Goal: Check status: Check status

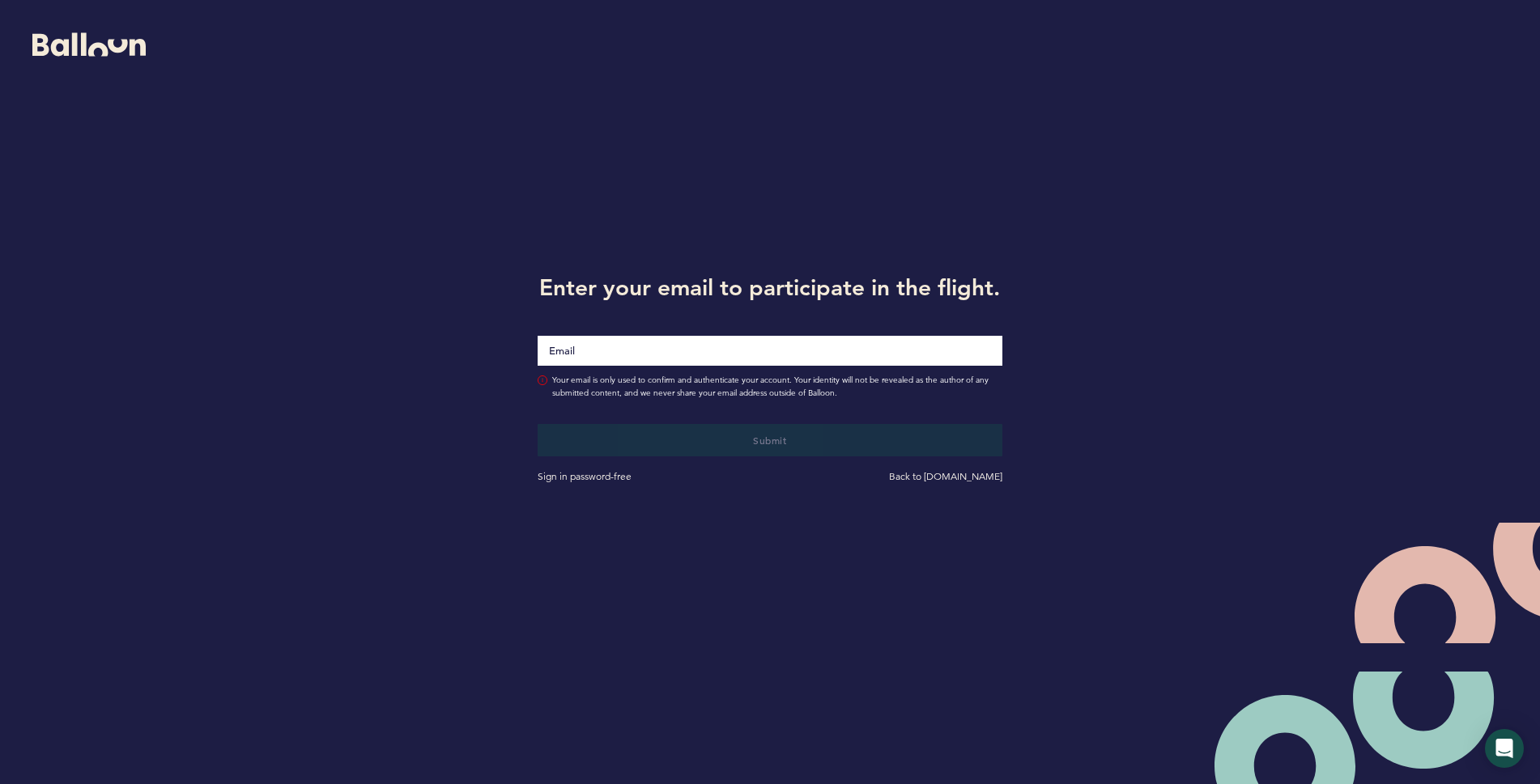
click at [849, 344] on input "Email" at bounding box center [770, 350] width 465 height 30
type input "[EMAIL_ADDRESS][DOMAIN_NAME]"
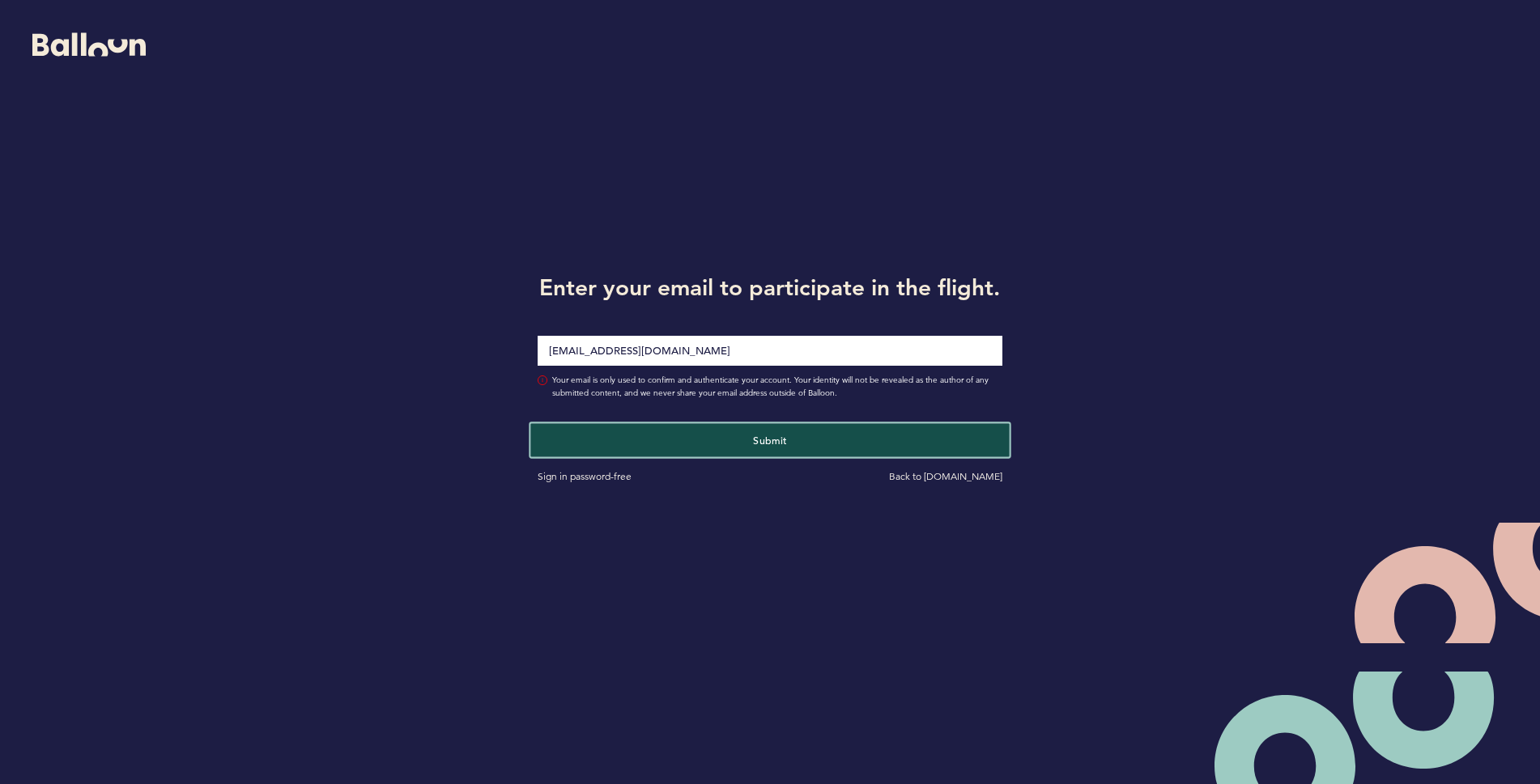
click at [582, 440] on button "Submit" at bounding box center [769, 440] width 479 height 33
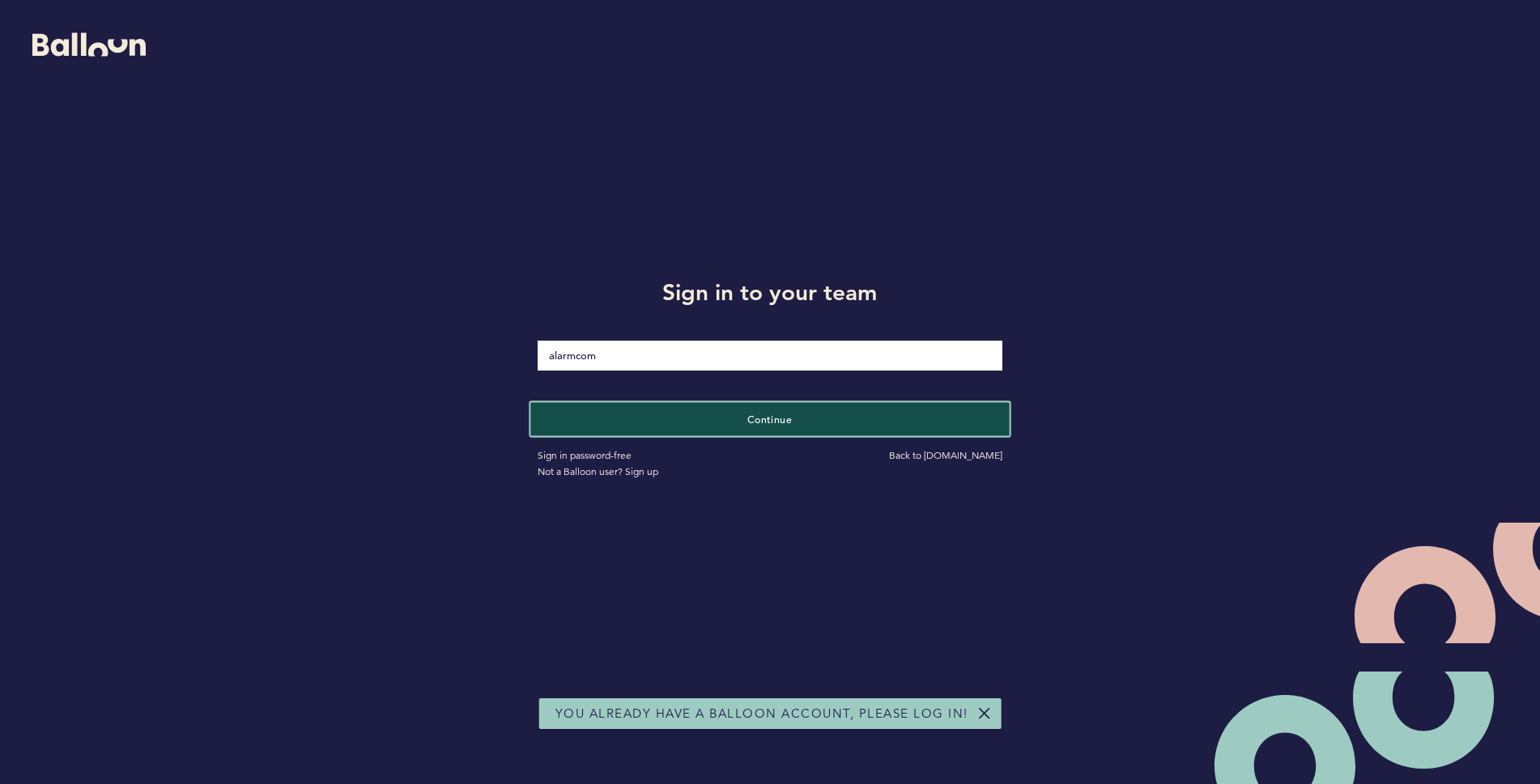
click at [773, 419] on span "Continue" at bounding box center [770, 419] width 45 height 13
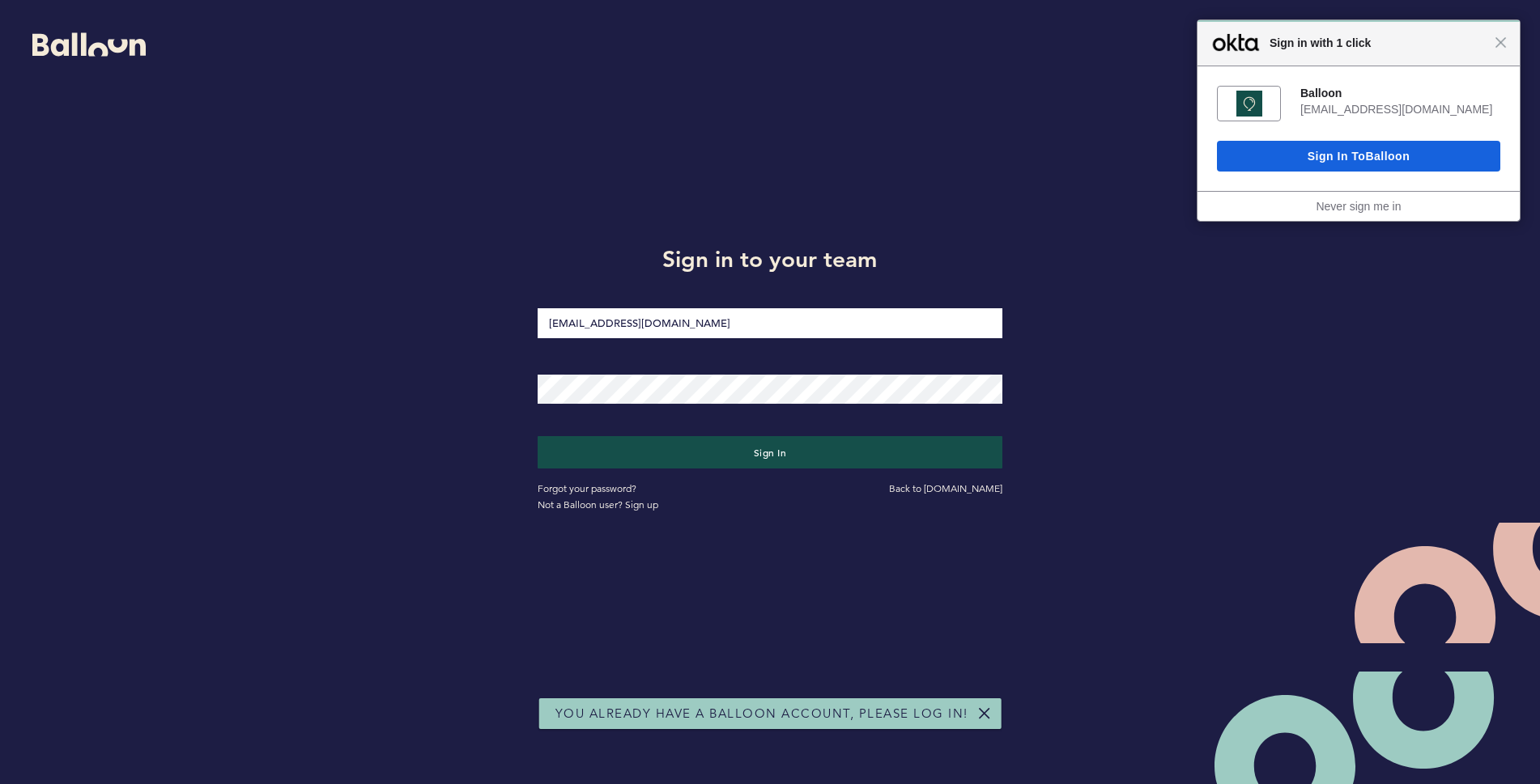
click at [537, 374] on div at bounding box center [537, 374] width 0 height 0
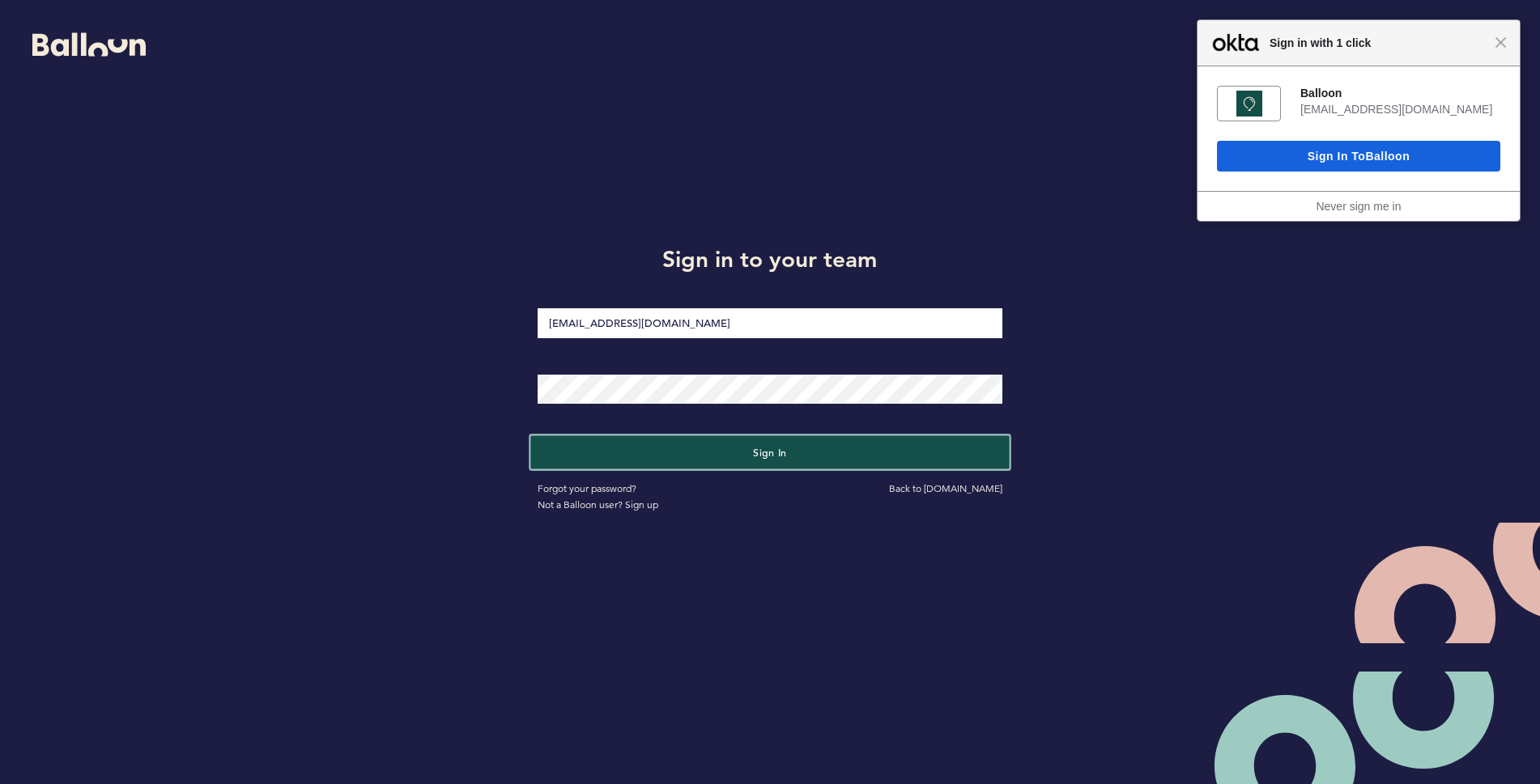
click at [717, 459] on button "Sign in" at bounding box center [769, 452] width 479 height 33
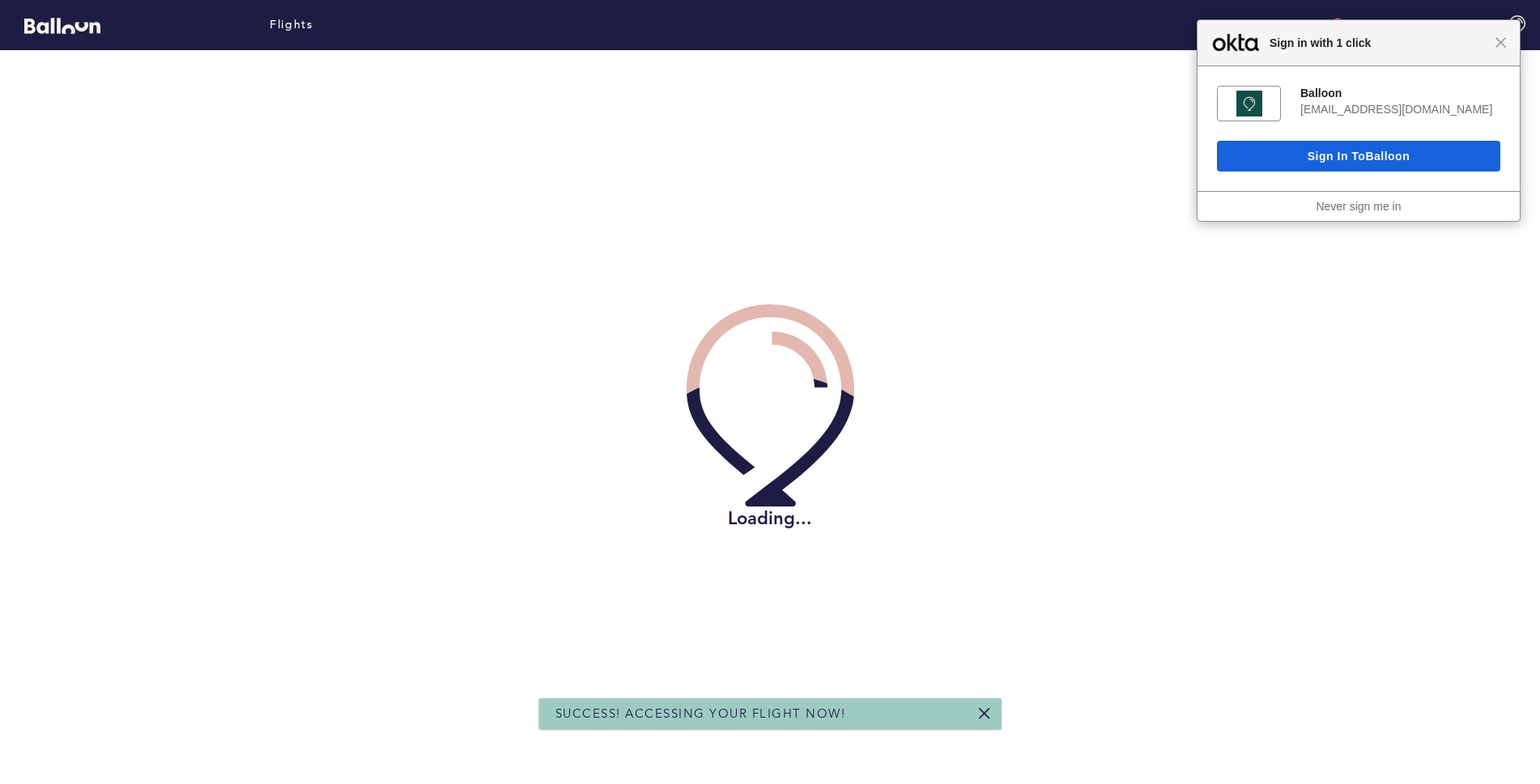
click at [1503, 51] on div "Close Sign in with 1 click" at bounding box center [1358, 43] width 322 height 46
click at [1495, 41] on span "Close" at bounding box center [1500, 42] width 12 height 12
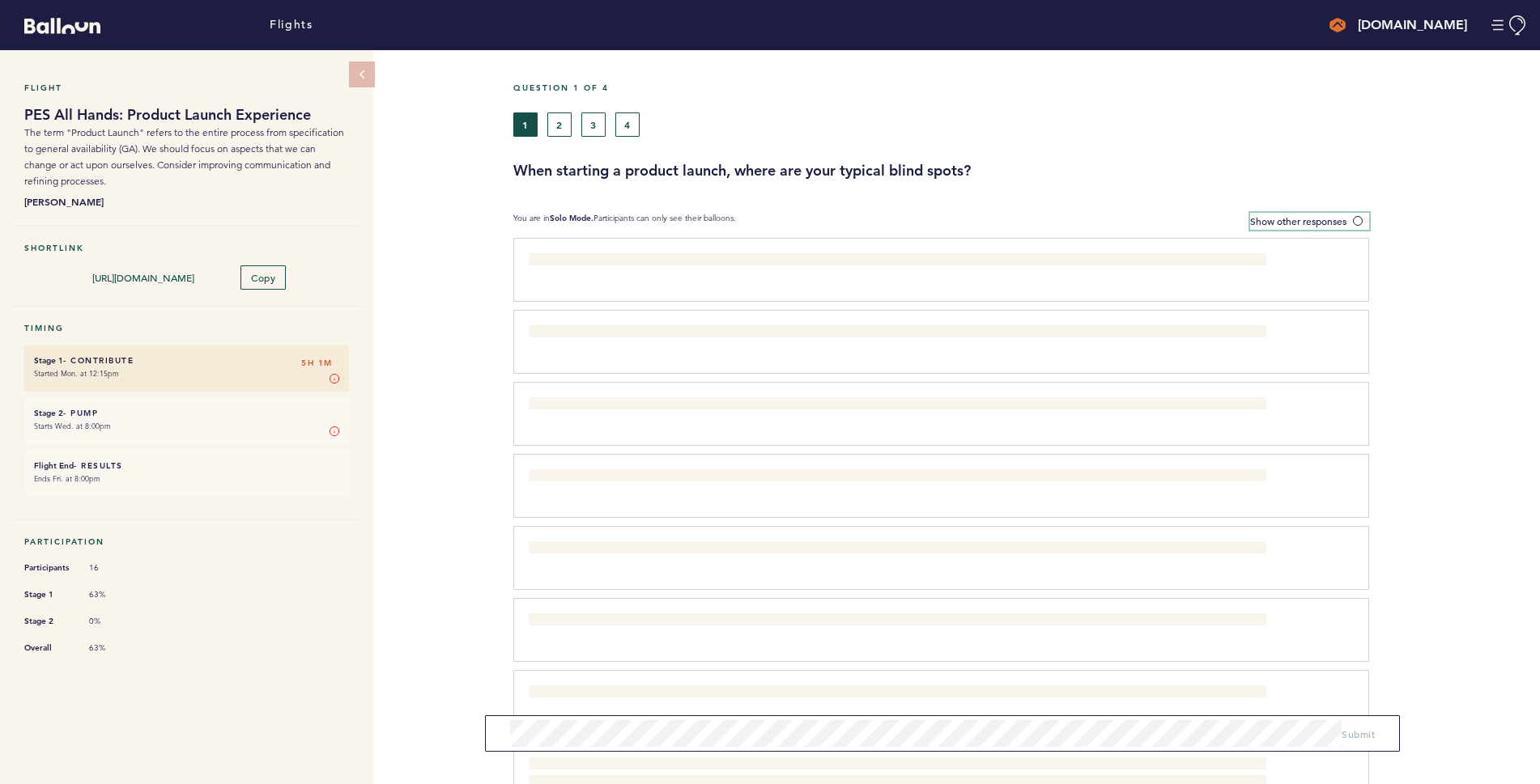
click at [1357, 218] on span at bounding box center [1361, 221] width 17 height 5
click at [0, 0] on input "Show other responses" at bounding box center [0, 0] width 0 height 0
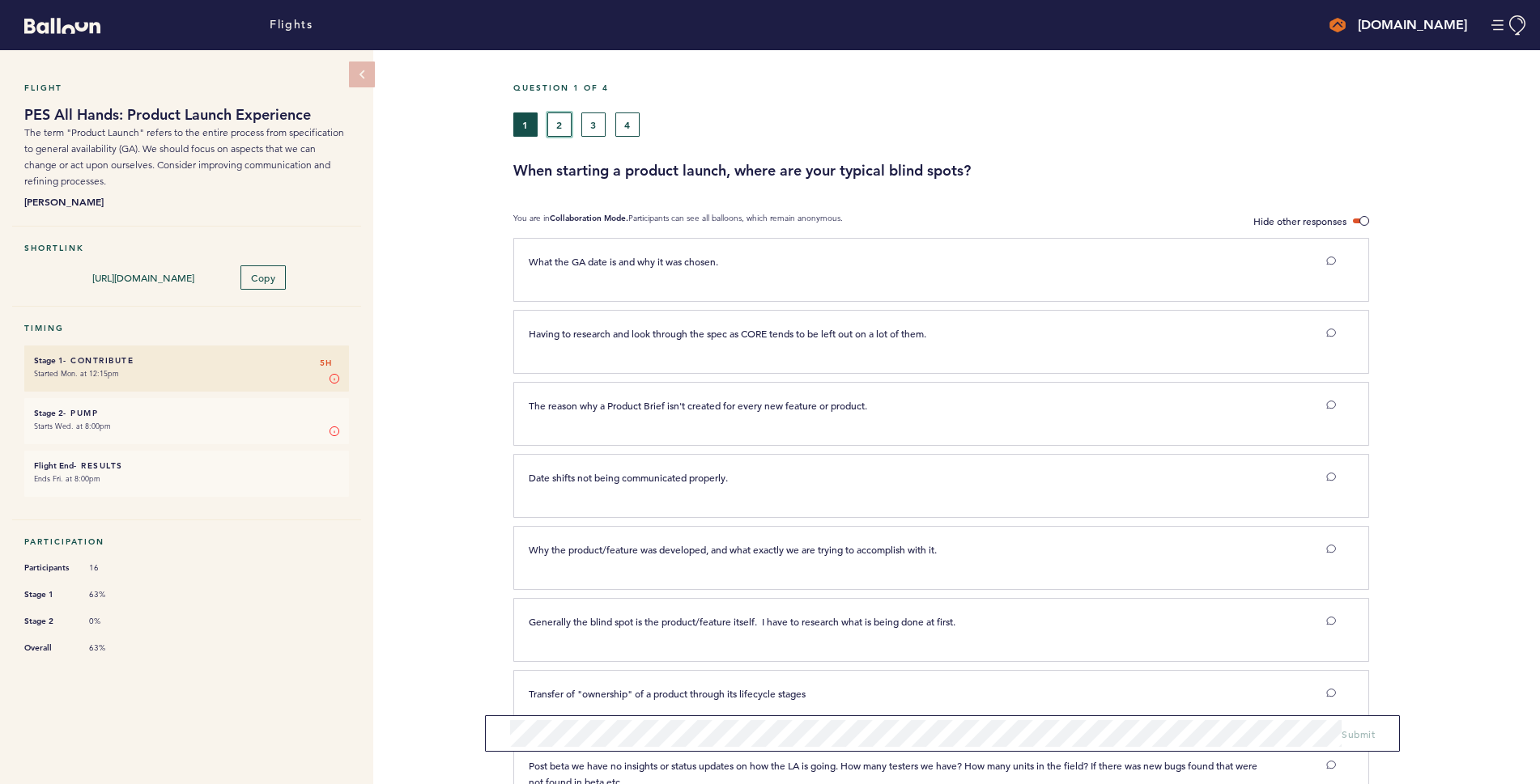
click at [565, 122] on button "2" at bounding box center [559, 124] width 24 height 24
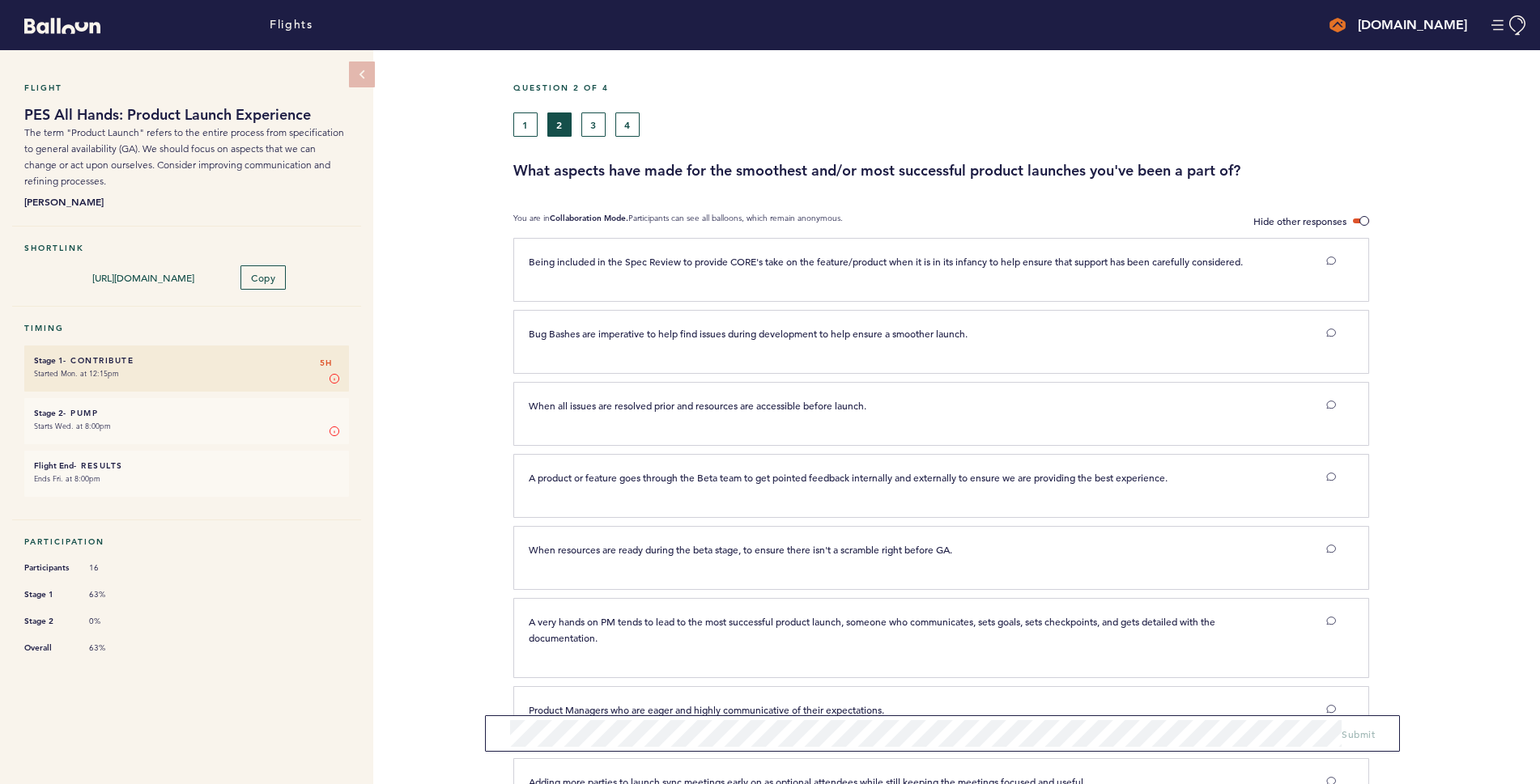
click at [605, 126] on div "1 2 3 4" at bounding box center [890, 124] width 755 height 24
click at [598, 128] on button "3" at bounding box center [593, 124] width 24 height 24
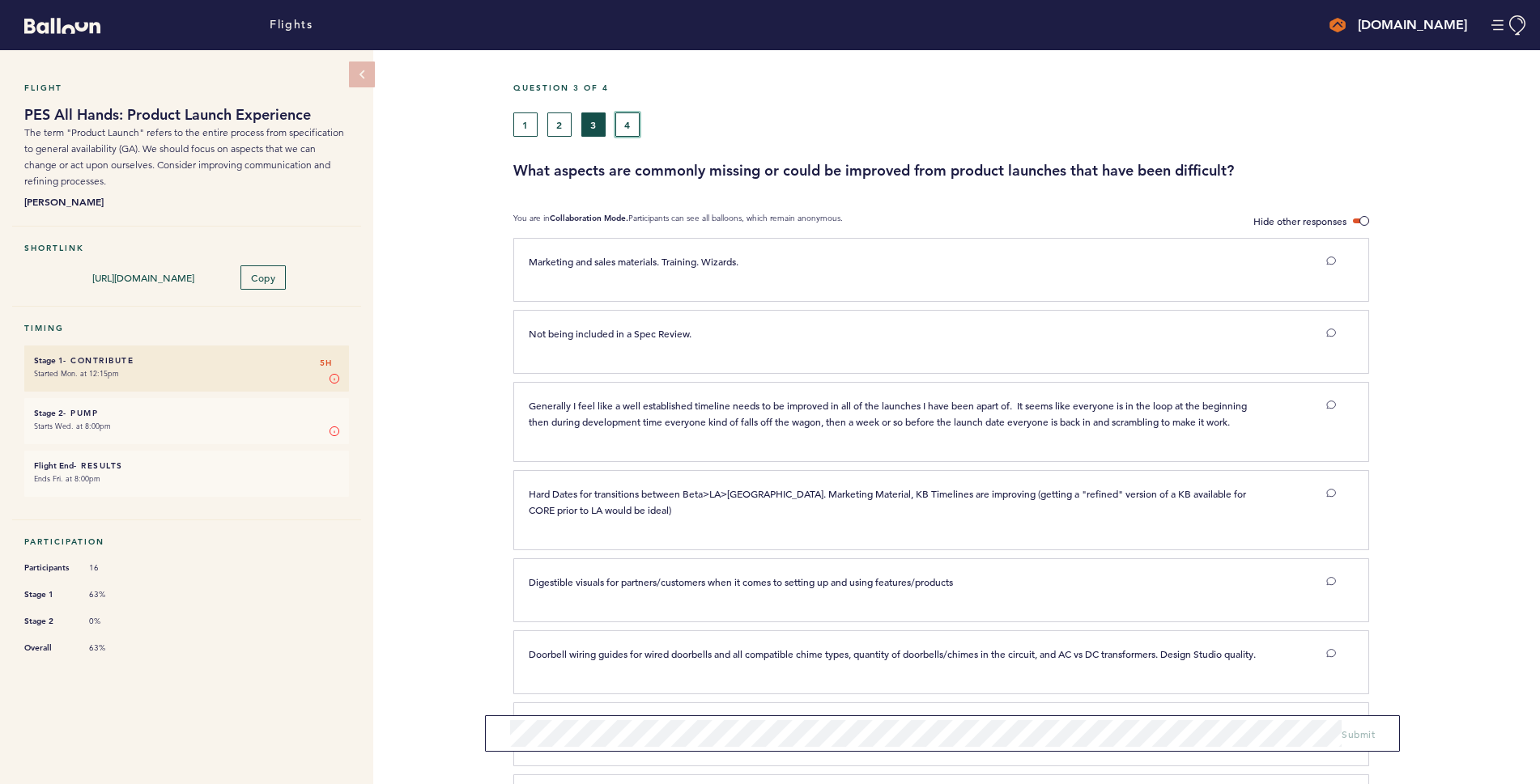
click at [627, 132] on button "4" at bounding box center [627, 124] width 24 height 24
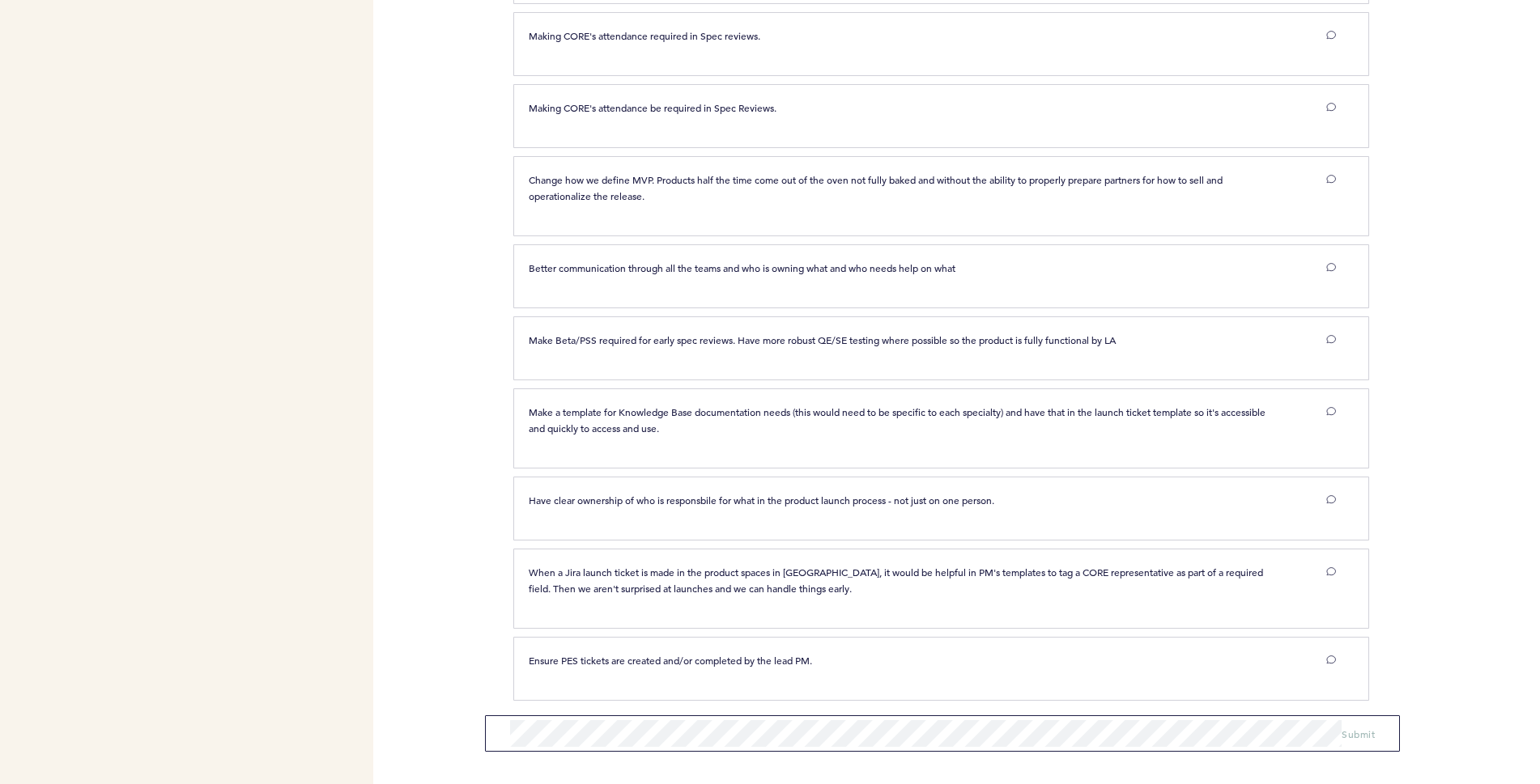
scroll to position [714, 0]
click at [90, 547] on nav "Flight PES All Hands: Product Launch Experience The term "Product Launch" refer…" at bounding box center [186, 61] width 373 height 1449
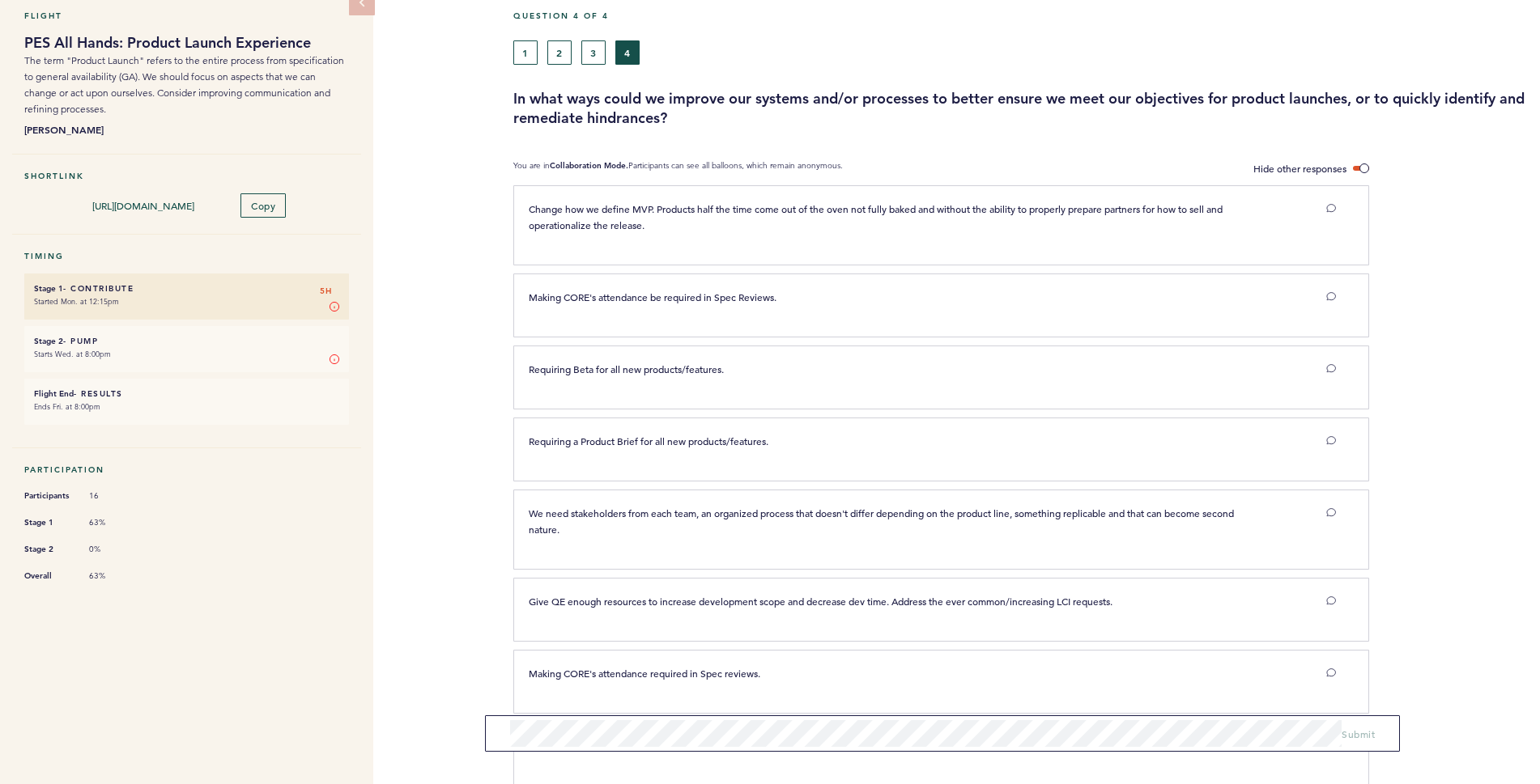
scroll to position [0, 0]
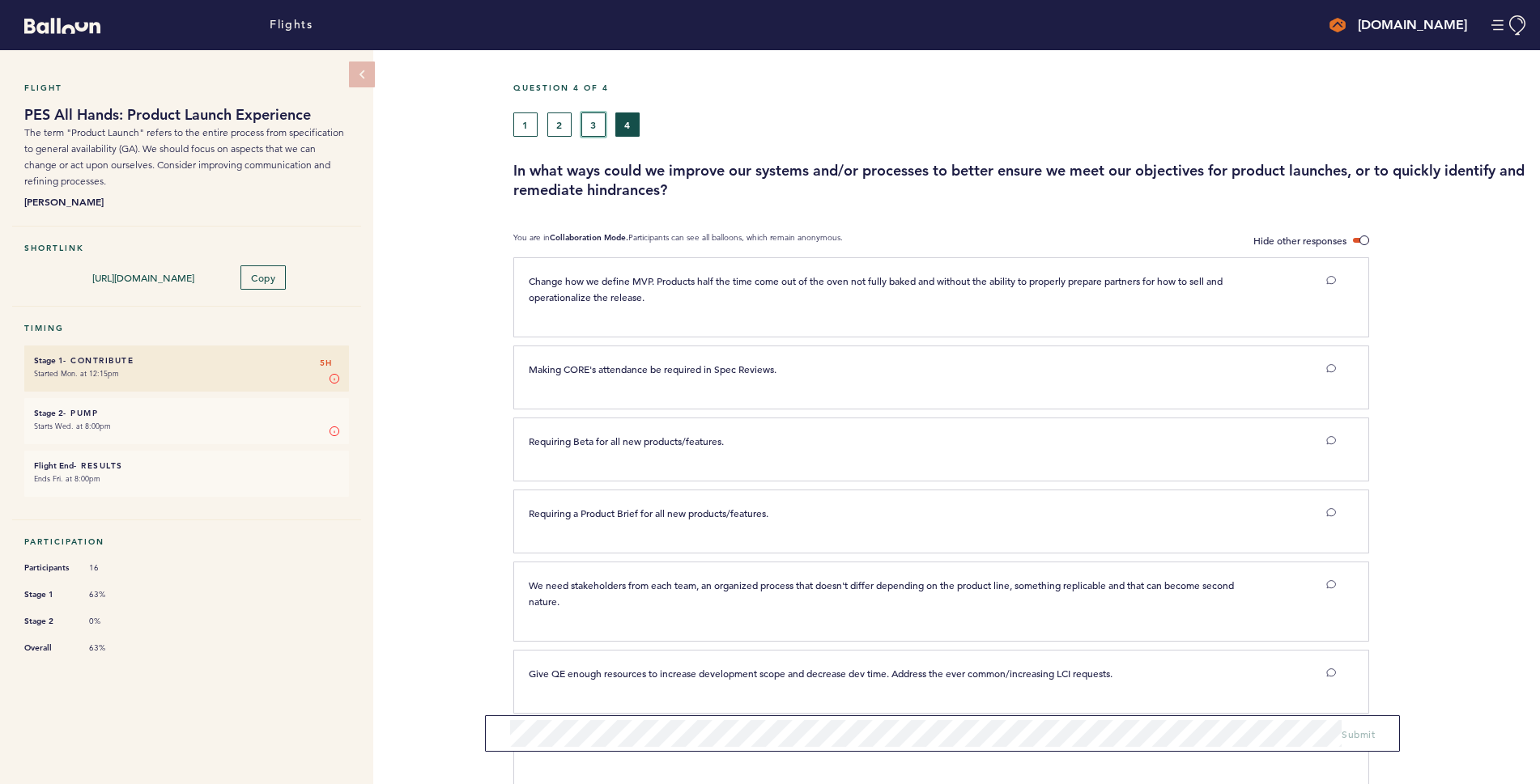
click at [600, 113] on button "3" at bounding box center [593, 124] width 24 height 24
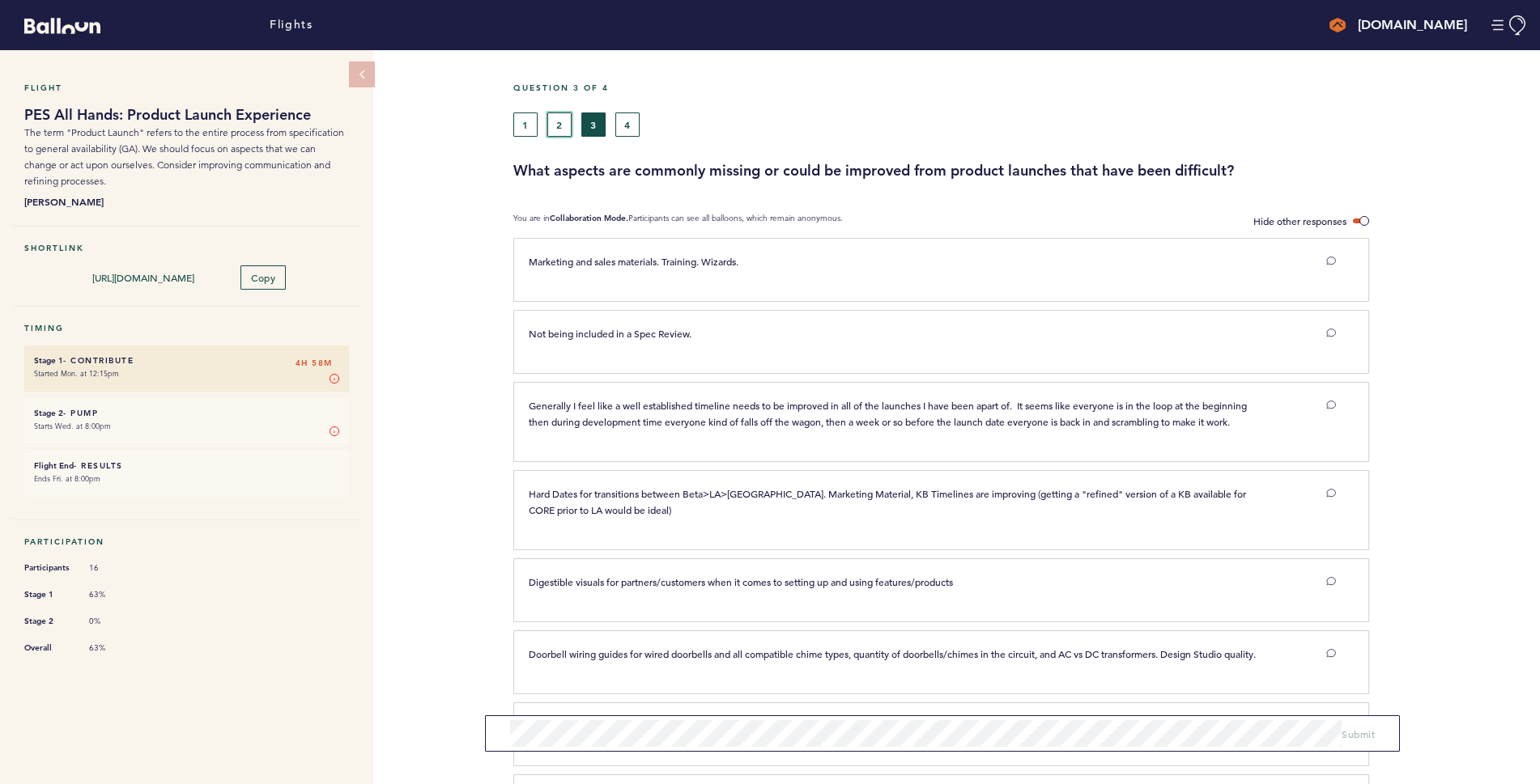
click at [554, 123] on button "2" at bounding box center [559, 124] width 24 height 24
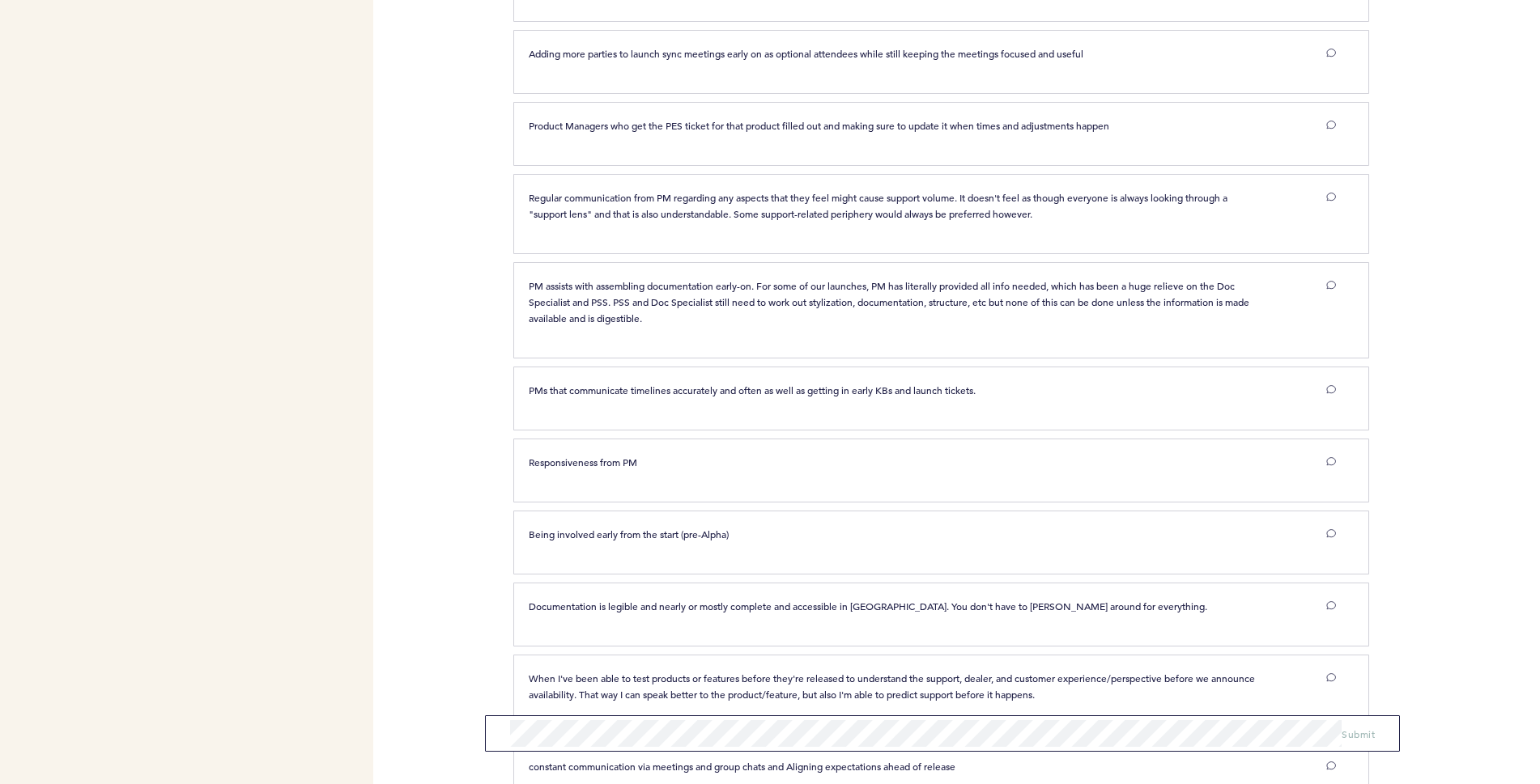
scroll to position [839, 0]
